Goal: Navigation & Orientation: Find specific page/section

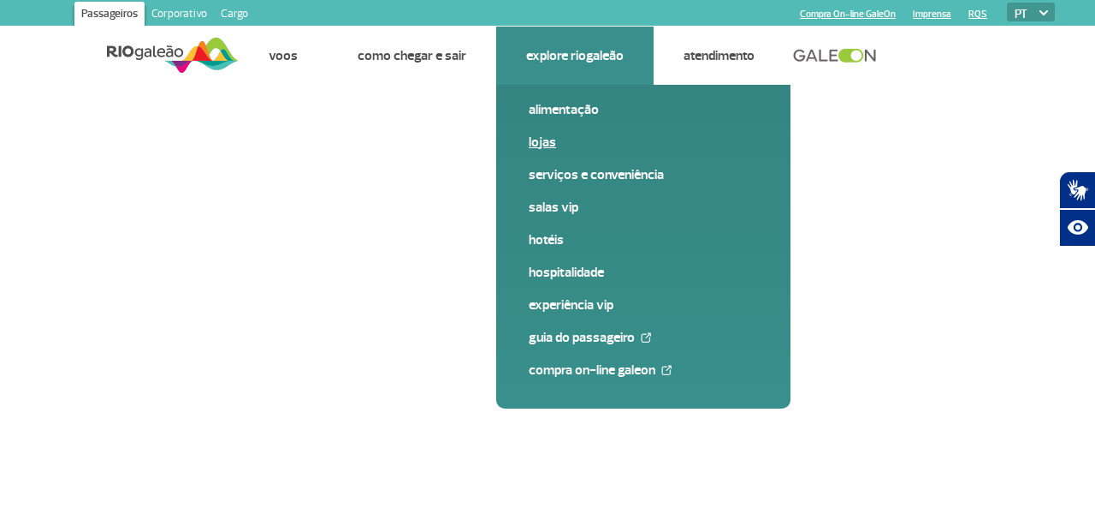
click at [553, 141] on link "Lojas" at bounding box center [643, 142] width 229 height 19
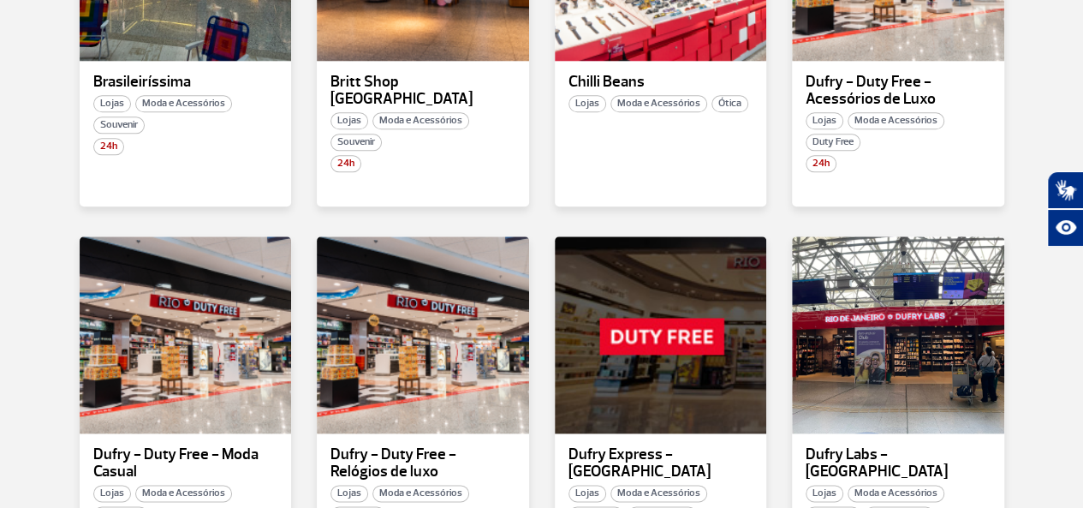
scroll to position [1198, 0]
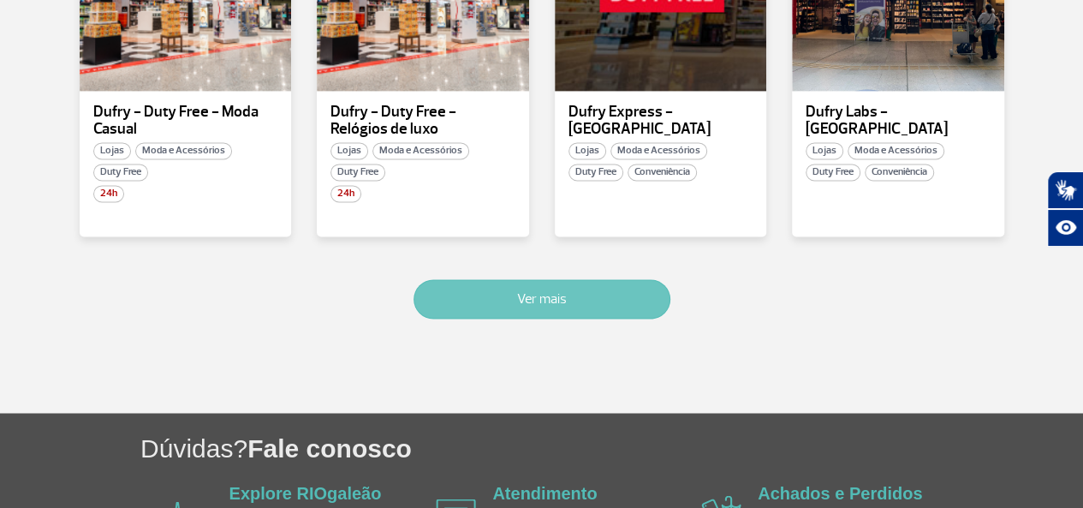
click at [597, 309] on button "Ver mais" at bounding box center [541, 298] width 257 height 39
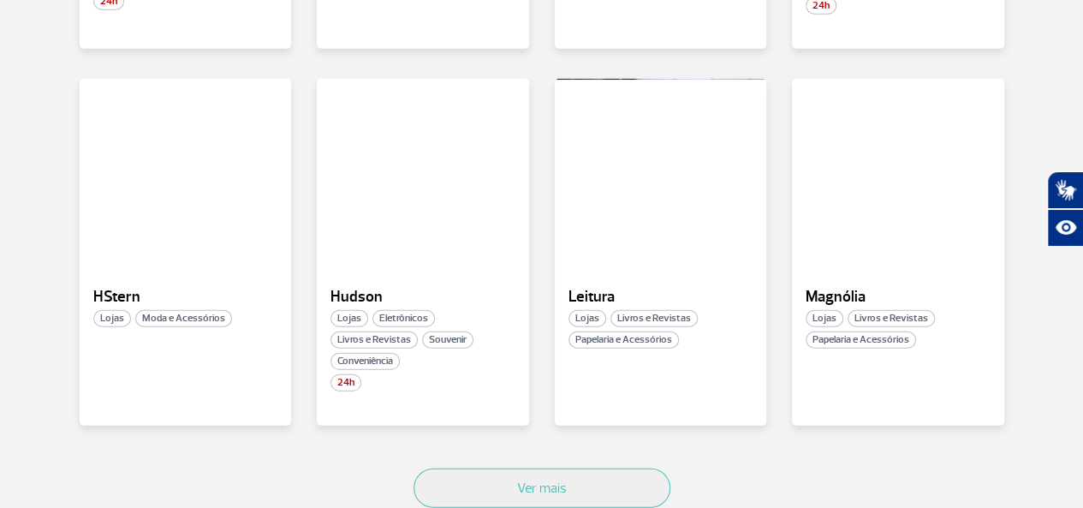
scroll to position [2109, 0]
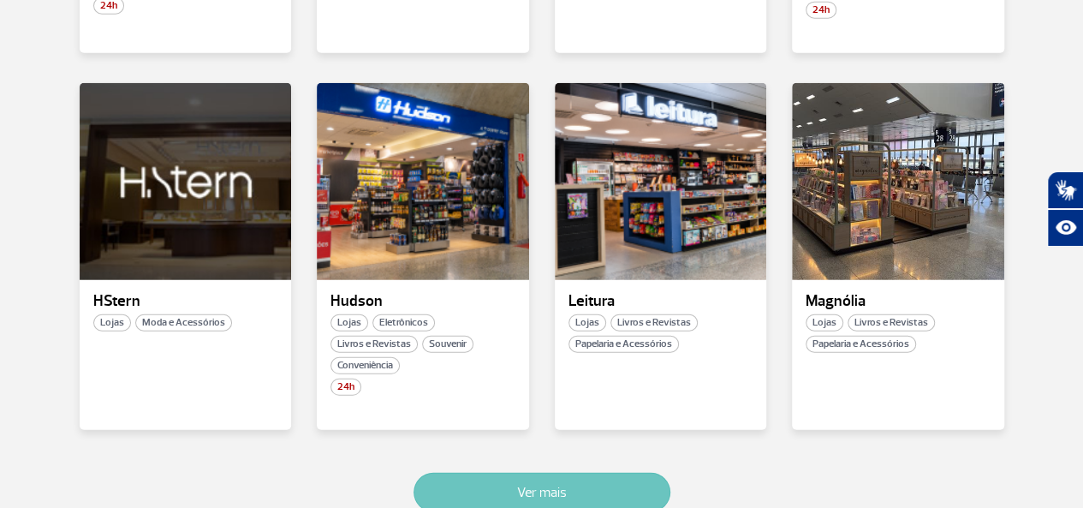
click at [609, 472] on button "Ver mais" at bounding box center [541, 491] width 257 height 39
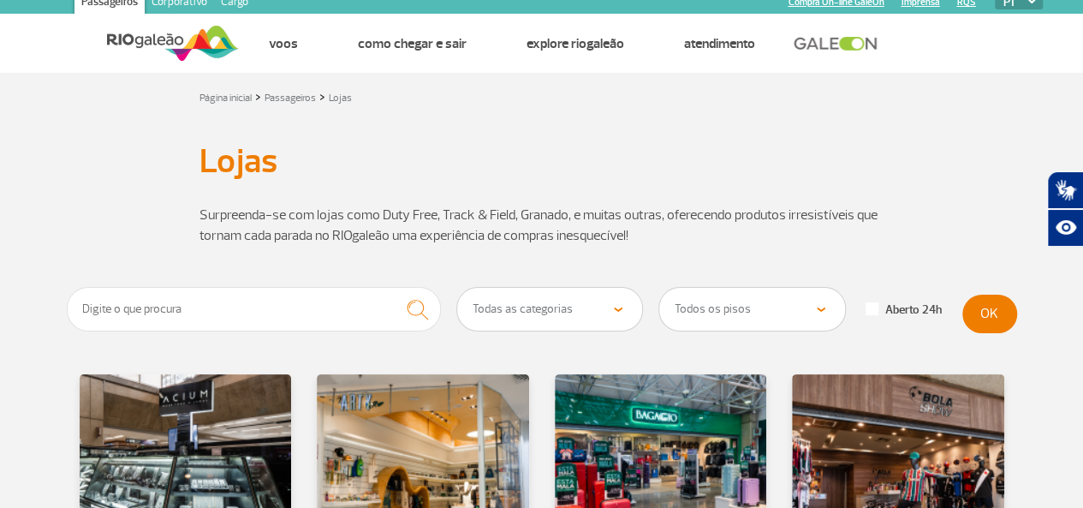
scroll to position [0, 0]
